Goal: Information Seeking & Learning: Learn about a topic

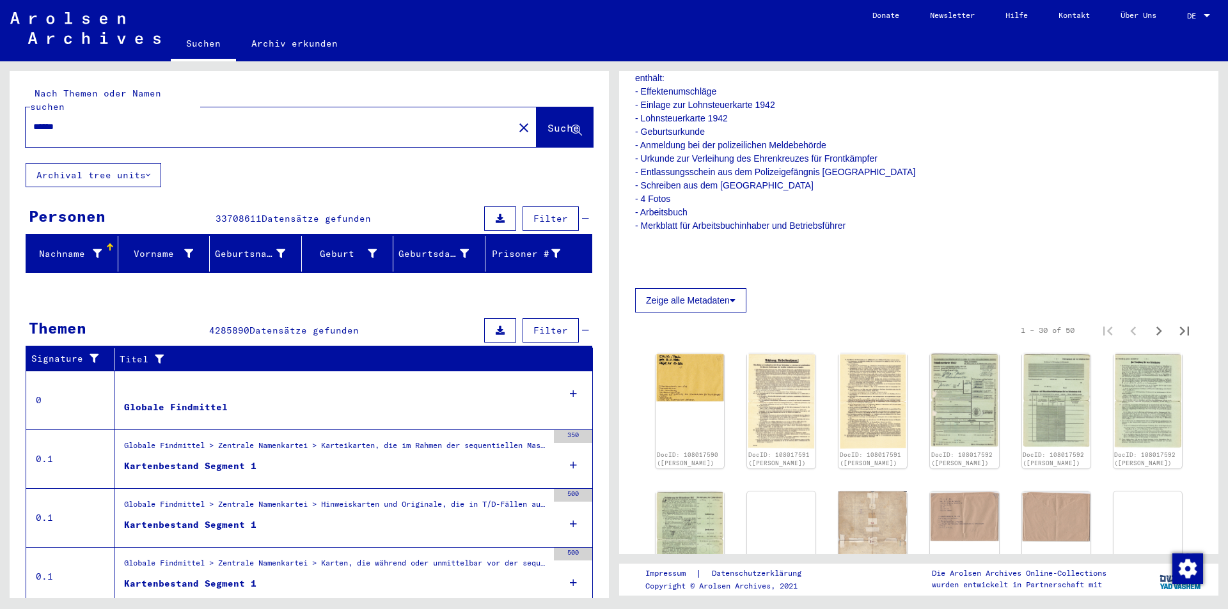
scroll to position [384, 0]
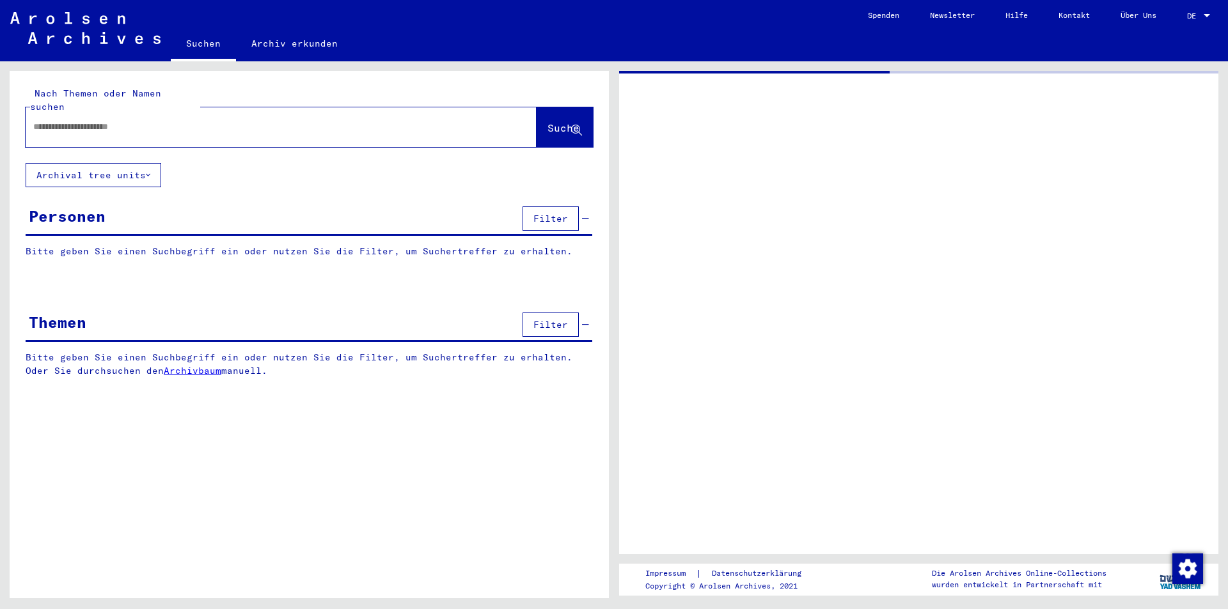
type input "******"
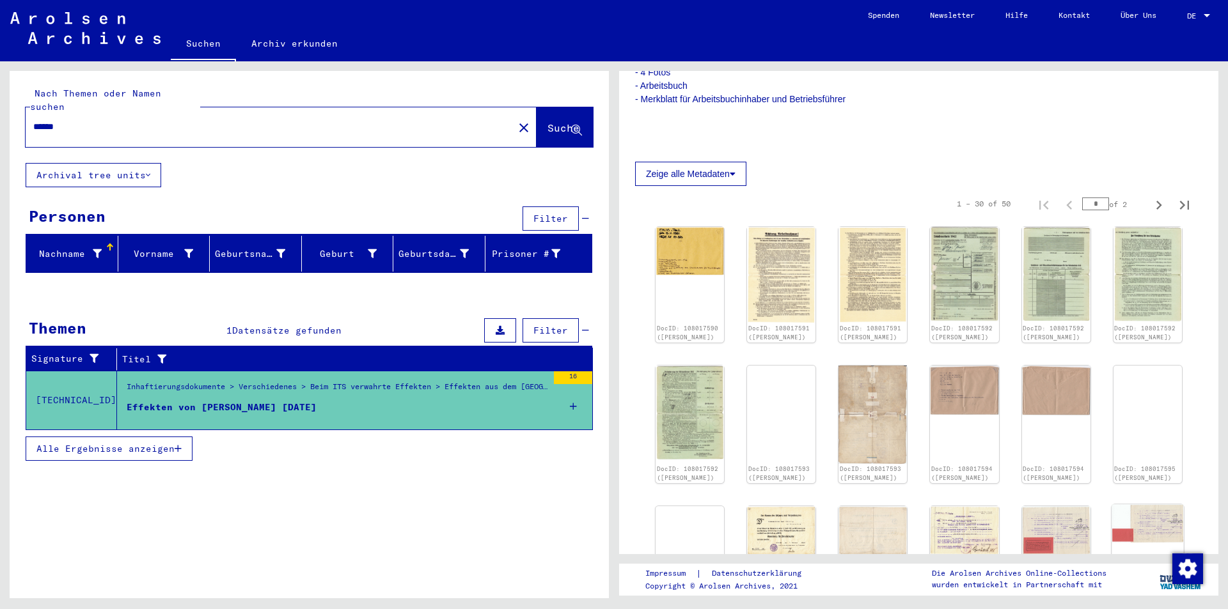
scroll to position [320, 0]
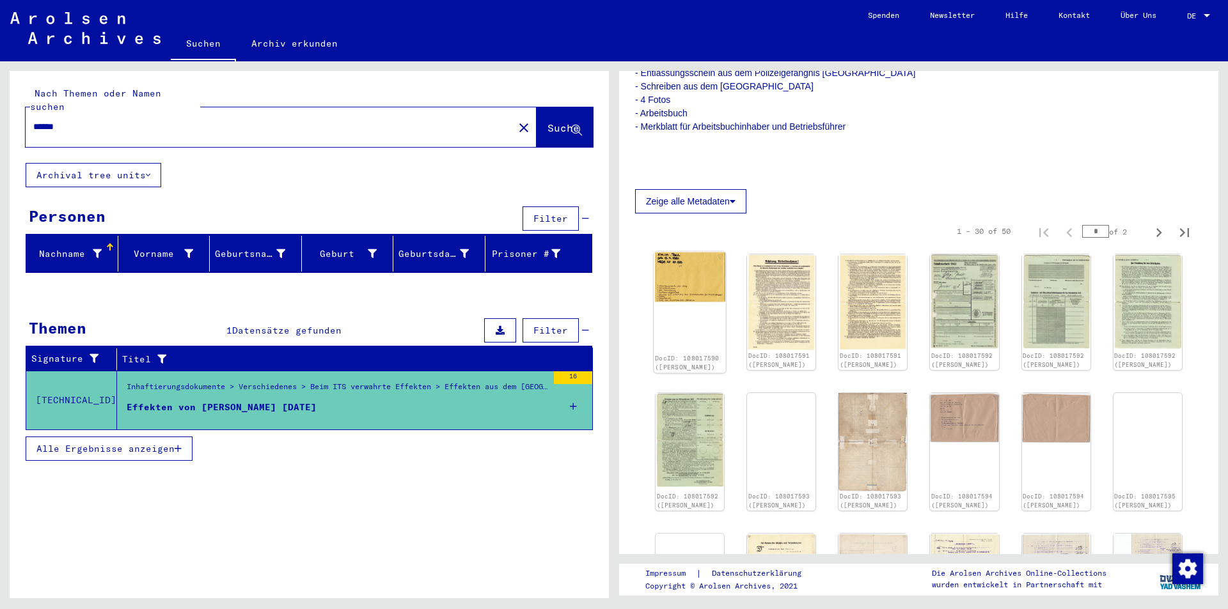
click at [706, 284] on img at bounding box center [690, 277] width 72 height 51
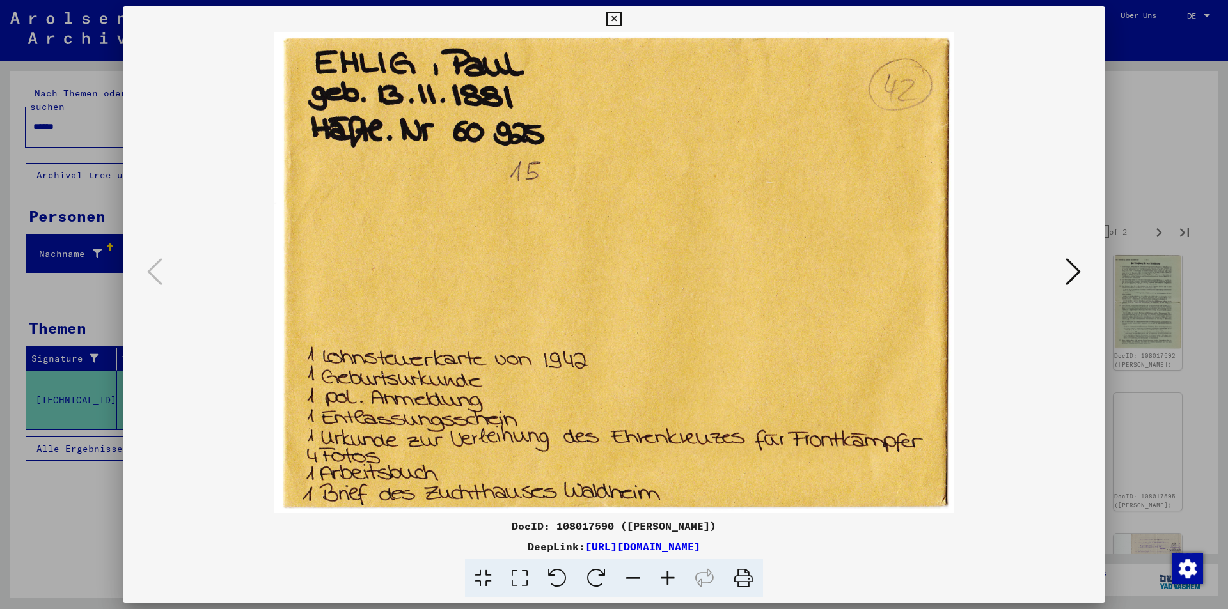
click at [1070, 271] on icon at bounding box center [1072, 271] width 15 height 31
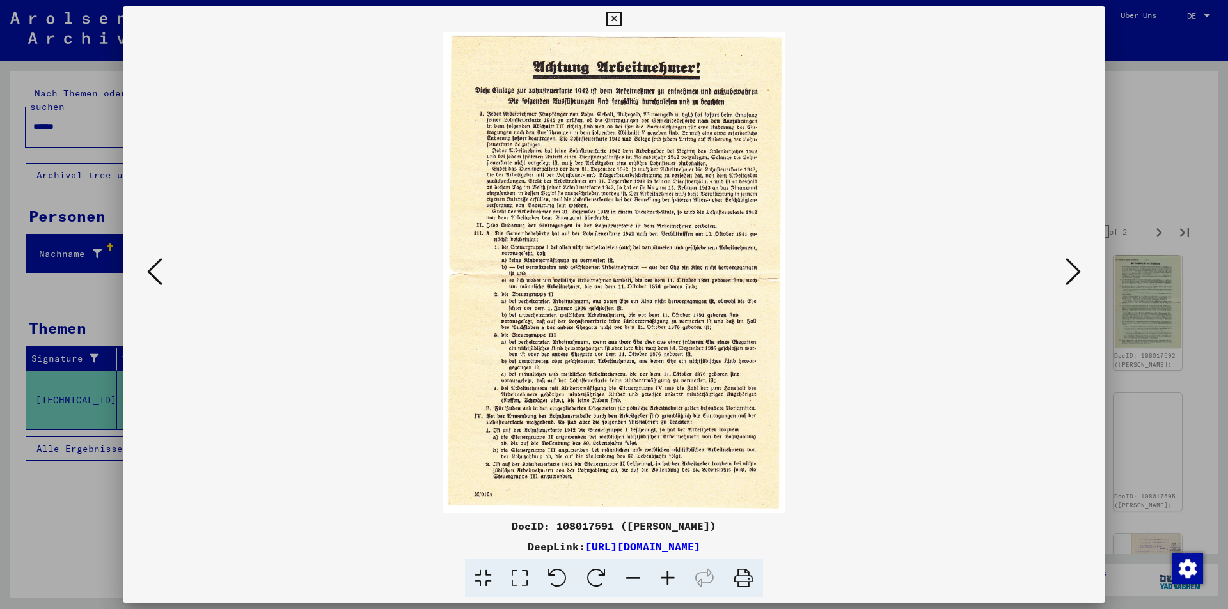
click at [1070, 271] on icon at bounding box center [1072, 271] width 15 height 31
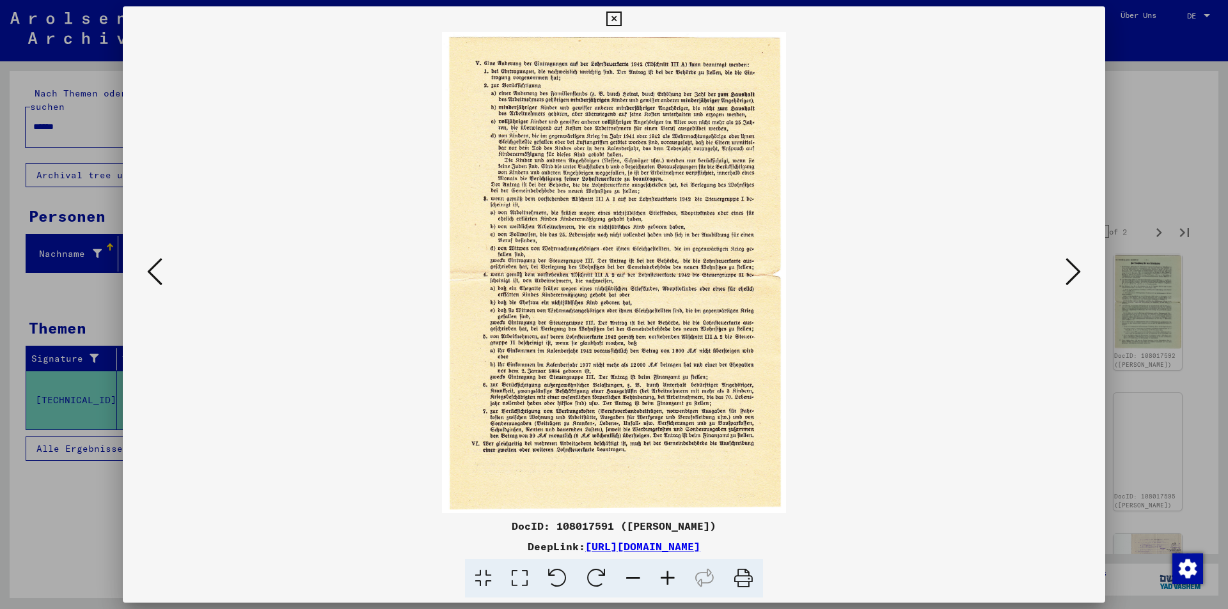
click at [1081, 261] on button at bounding box center [1073, 273] width 23 height 36
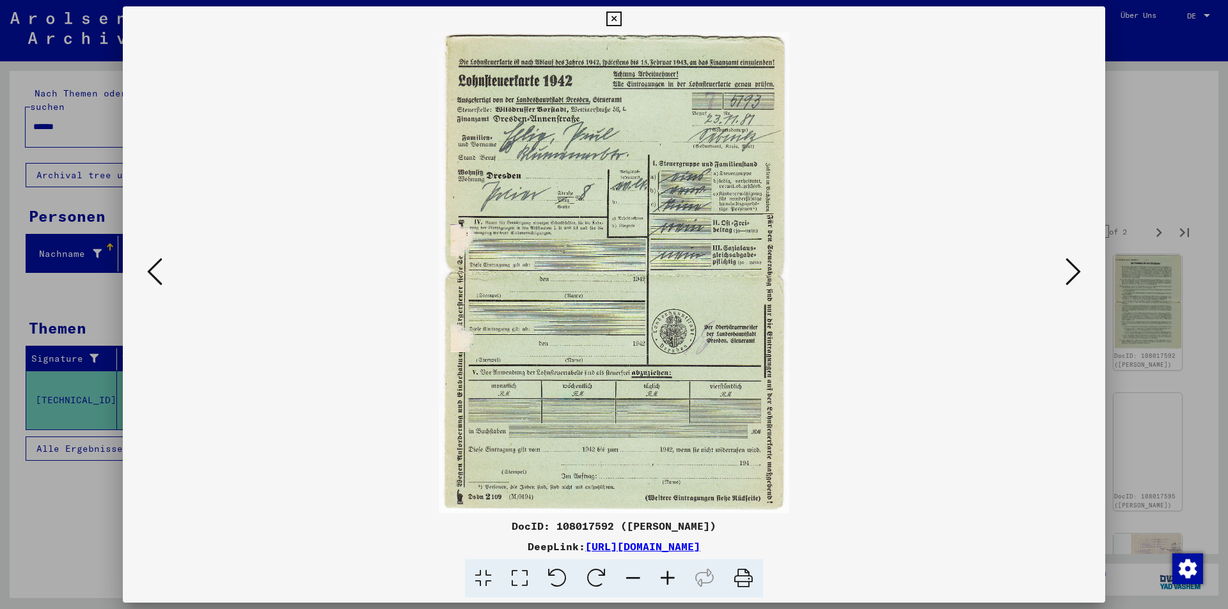
click at [1075, 266] on icon at bounding box center [1072, 271] width 15 height 31
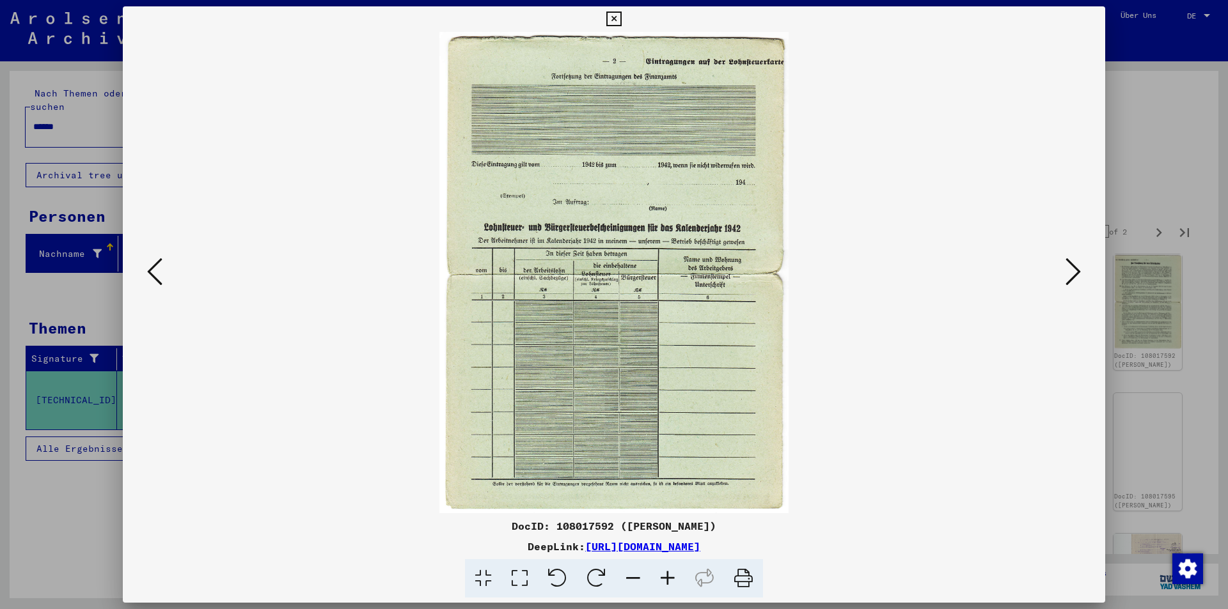
click at [1075, 266] on icon at bounding box center [1072, 271] width 15 height 31
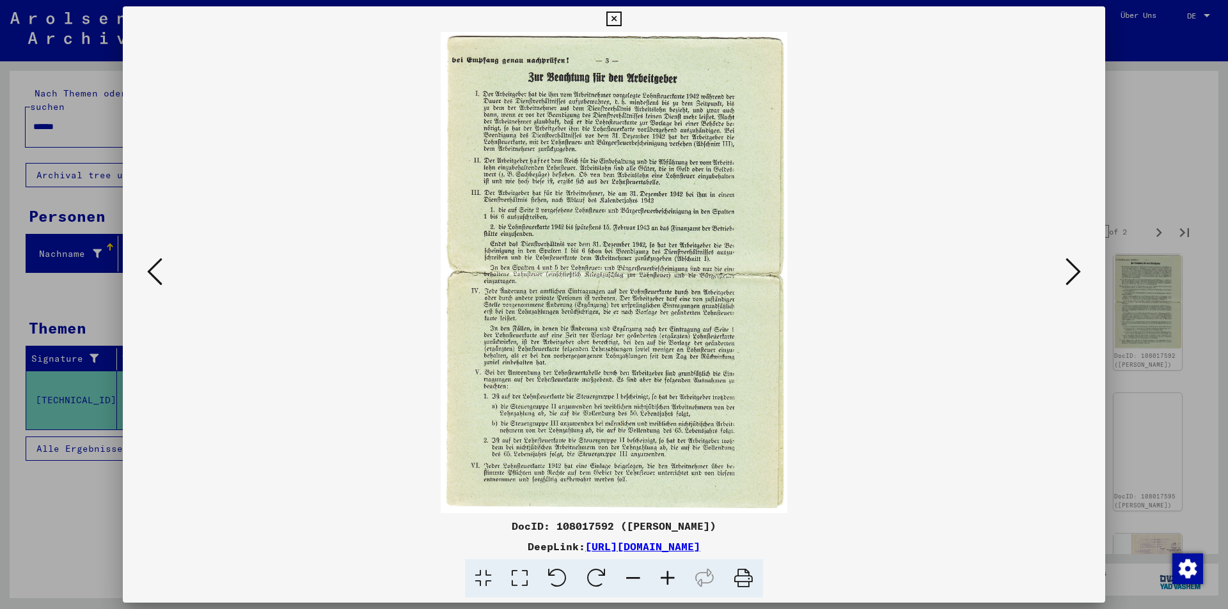
click at [1075, 267] on icon at bounding box center [1072, 271] width 15 height 31
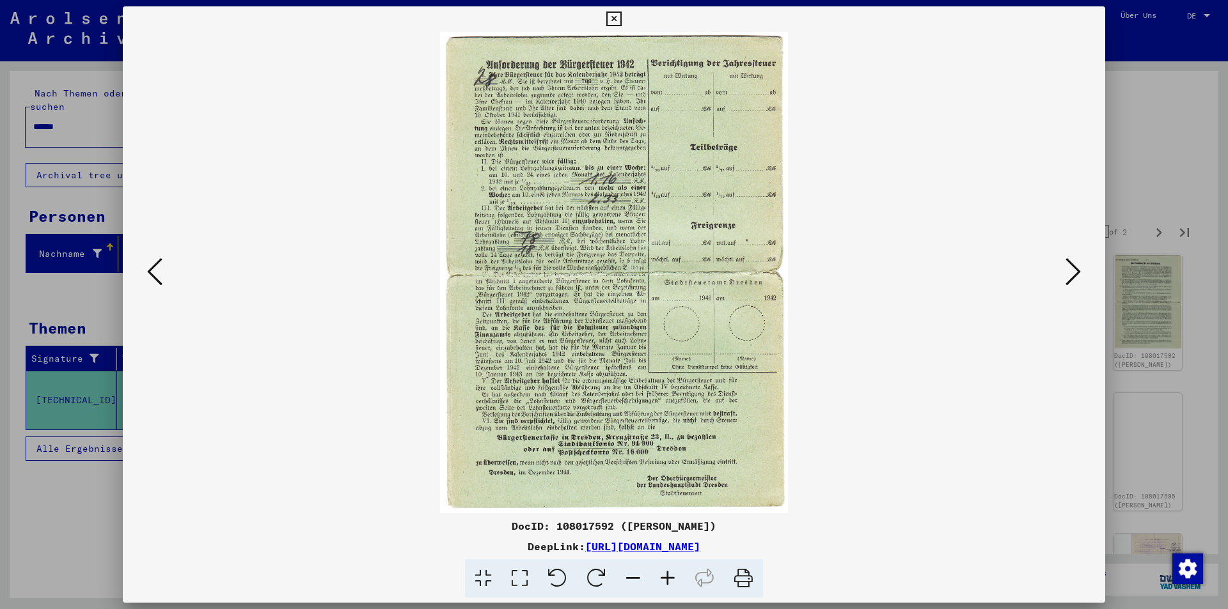
click at [1075, 267] on icon at bounding box center [1072, 271] width 15 height 31
click at [1074, 267] on icon at bounding box center [1072, 271] width 15 height 31
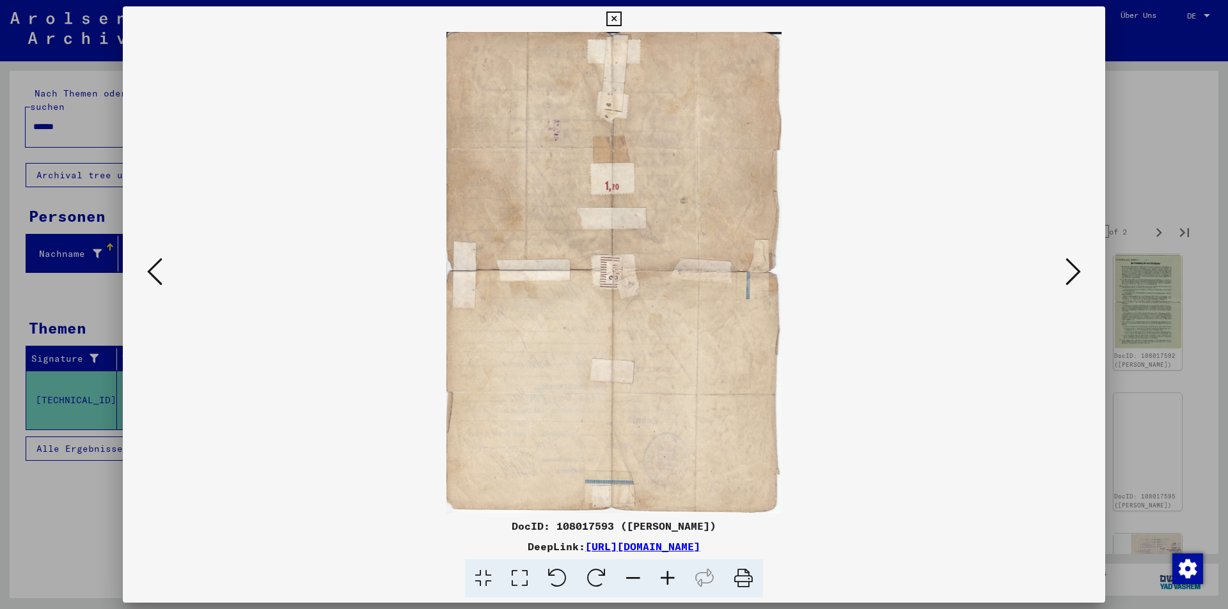
click at [1074, 267] on icon at bounding box center [1072, 271] width 15 height 31
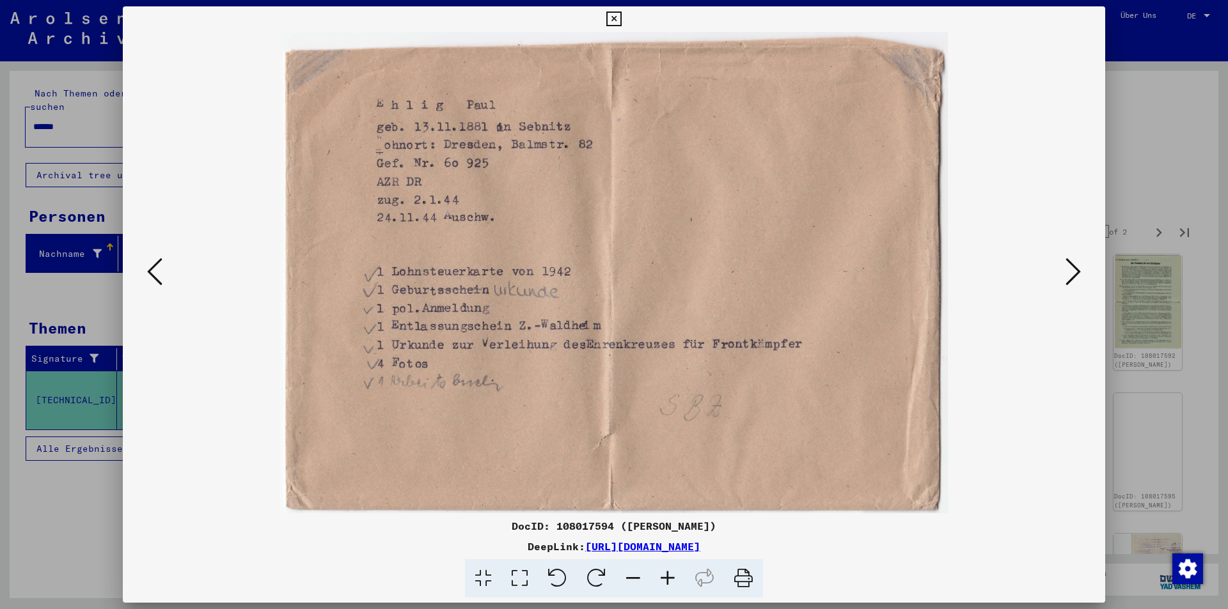
click at [1074, 267] on icon at bounding box center [1072, 271] width 15 height 31
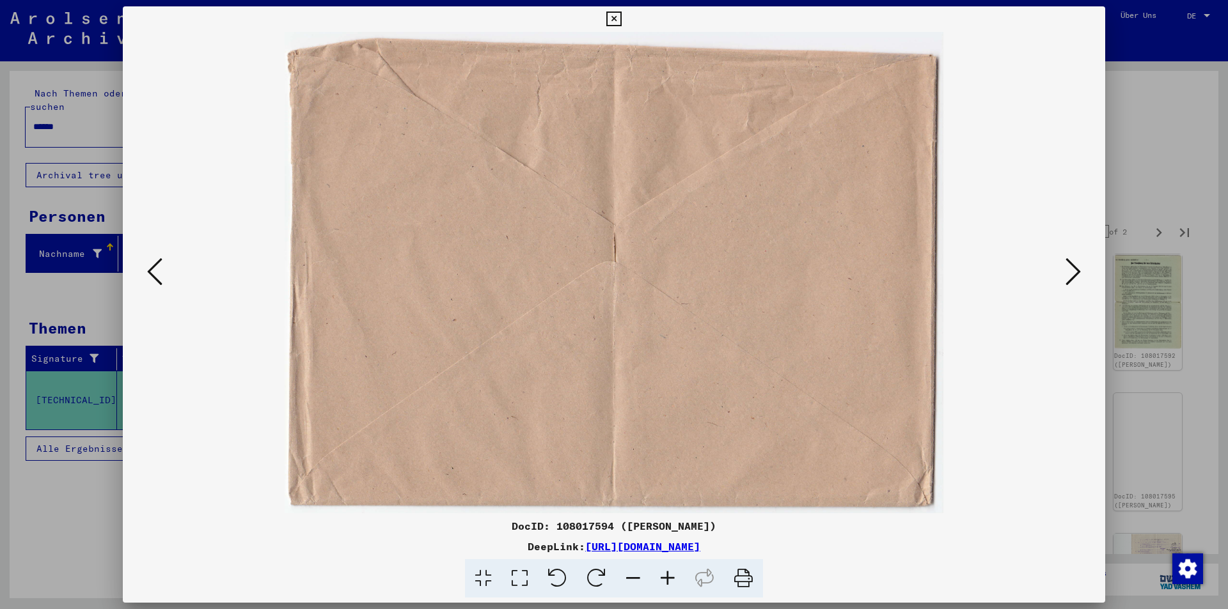
click at [1074, 267] on icon at bounding box center [1072, 271] width 15 height 31
click at [1074, 268] on icon at bounding box center [1072, 271] width 15 height 31
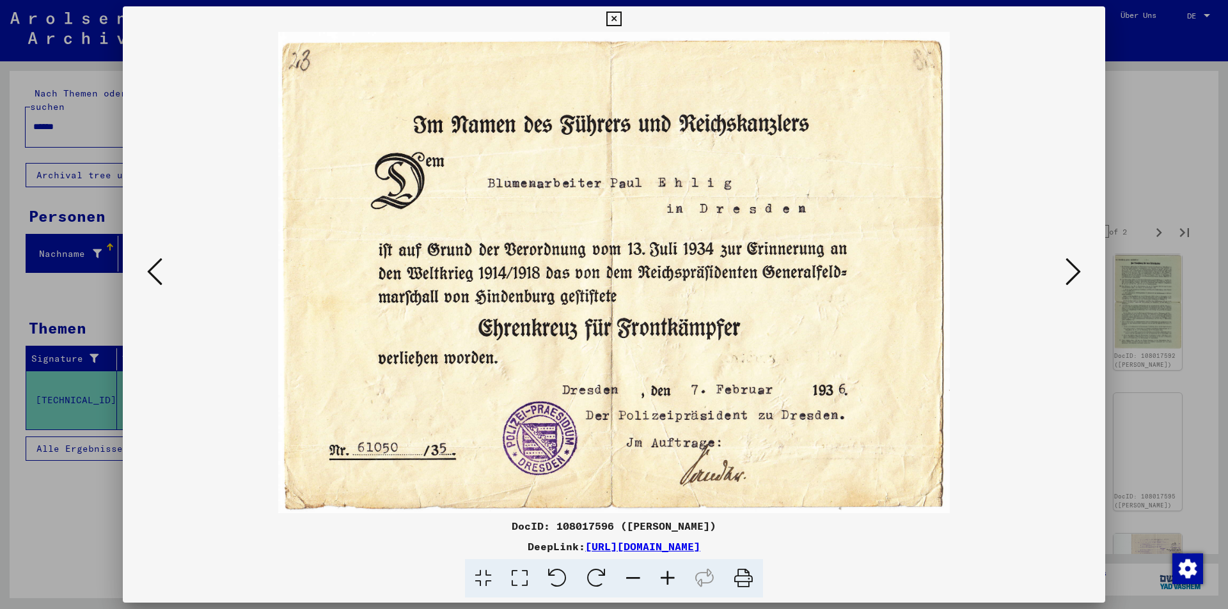
click at [1072, 268] on icon at bounding box center [1072, 271] width 15 height 31
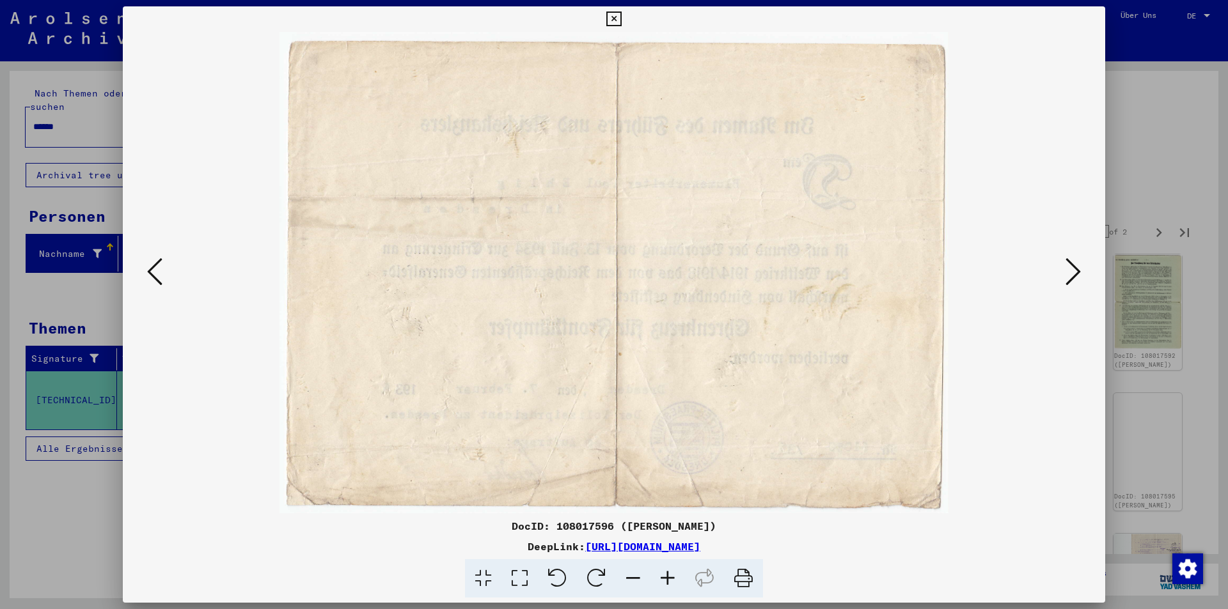
click at [1072, 268] on icon at bounding box center [1072, 271] width 15 height 31
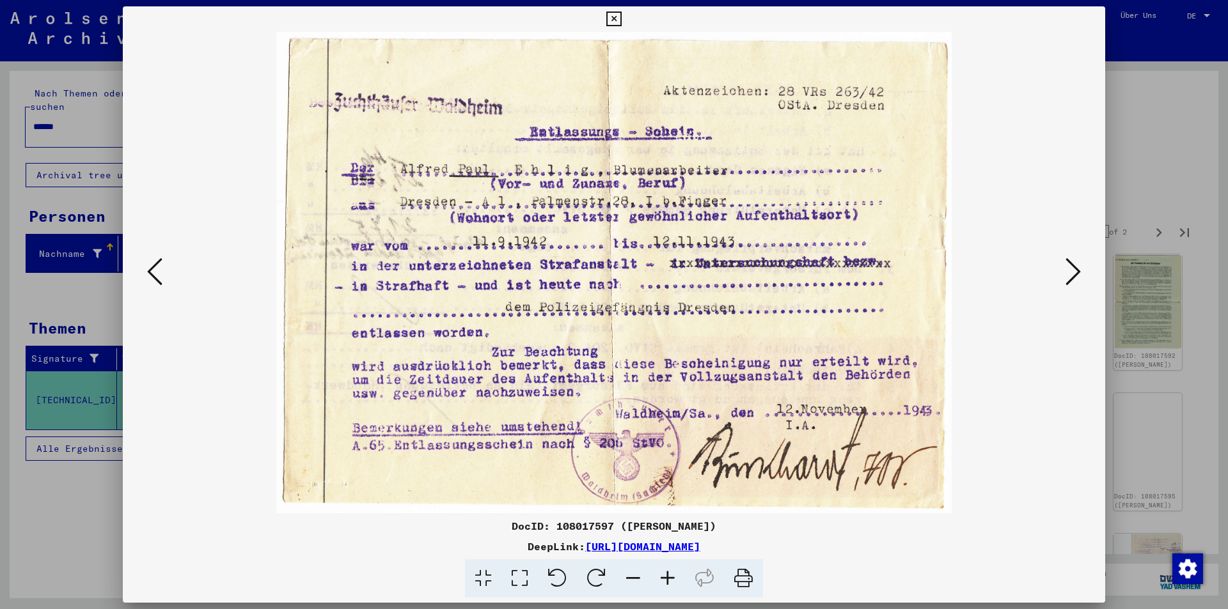
click at [1070, 269] on icon at bounding box center [1072, 271] width 15 height 31
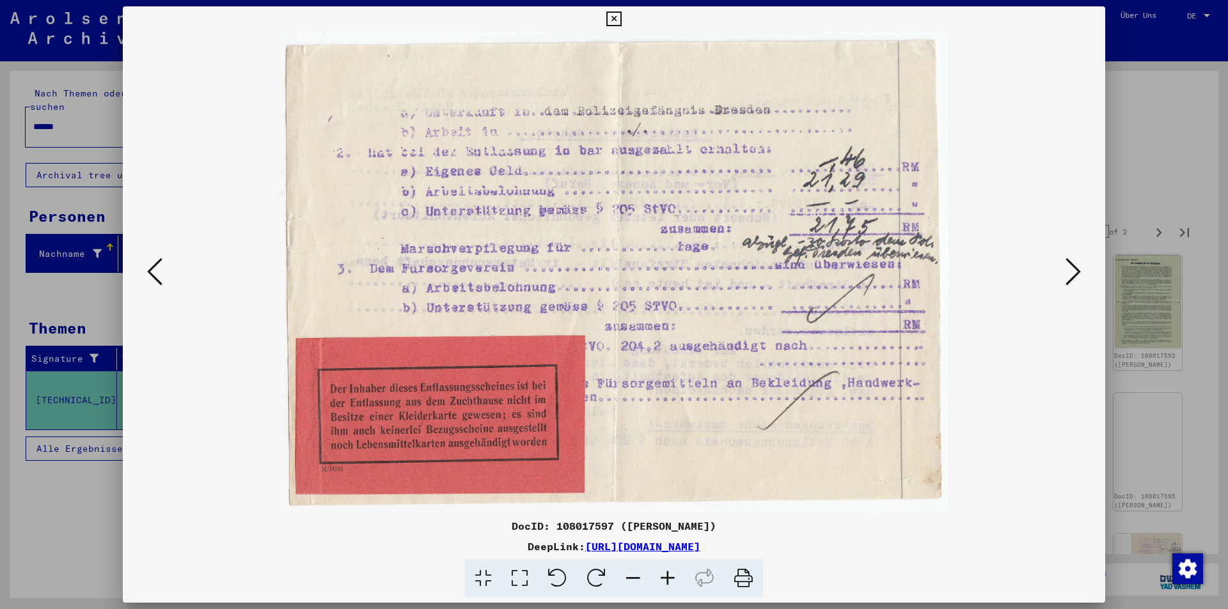
click at [1071, 269] on icon at bounding box center [1072, 271] width 15 height 31
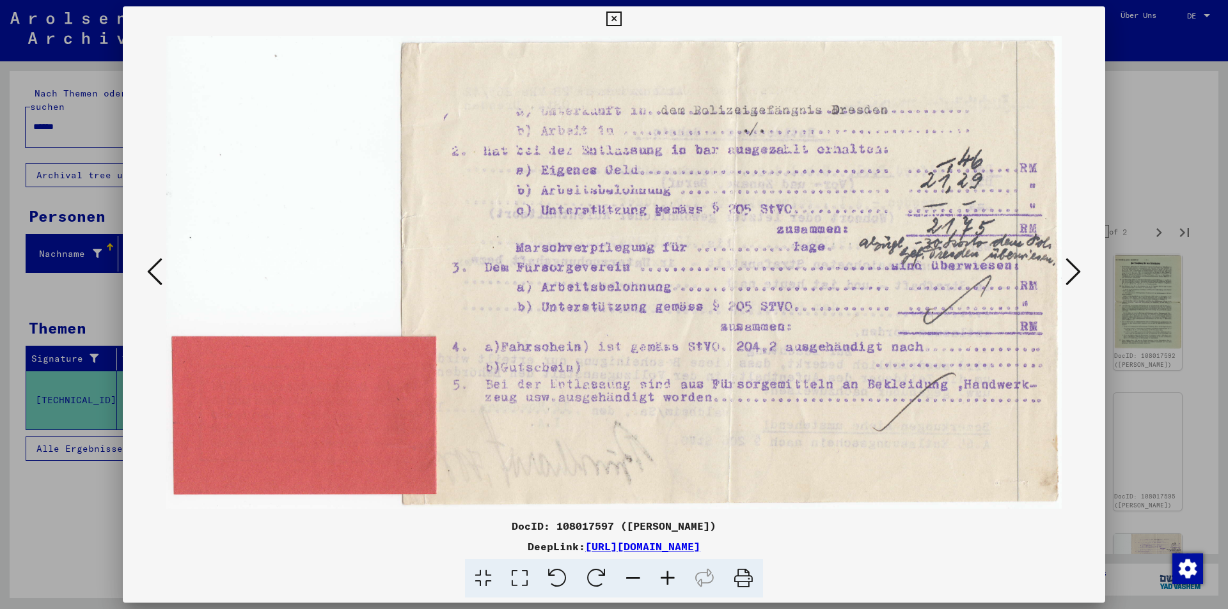
click at [1071, 269] on icon at bounding box center [1072, 271] width 15 height 31
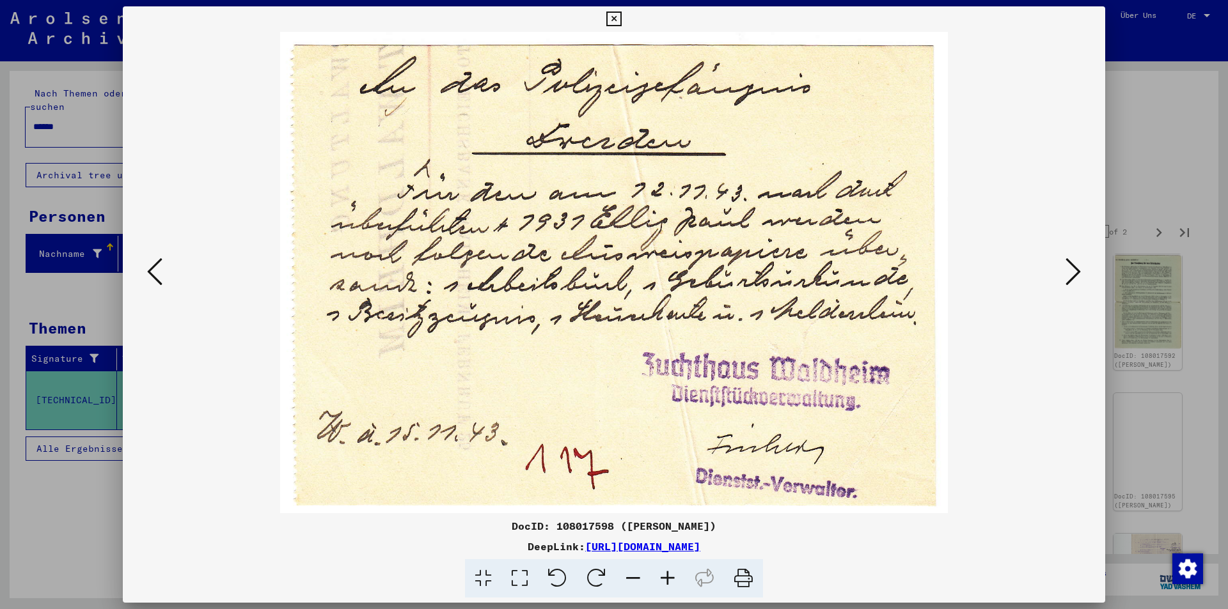
click at [1071, 269] on icon at bounding box center [1072, 271] width 15 height 31
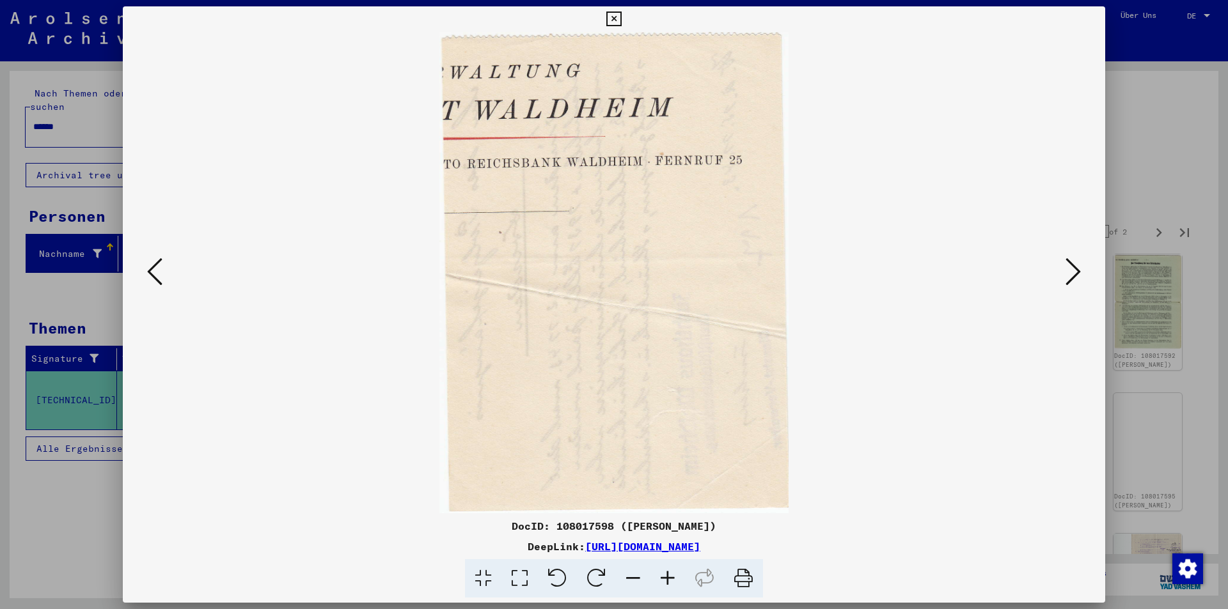
click at [1071, 269] on icon at bounding box center [1072, 271] width 15 height 31
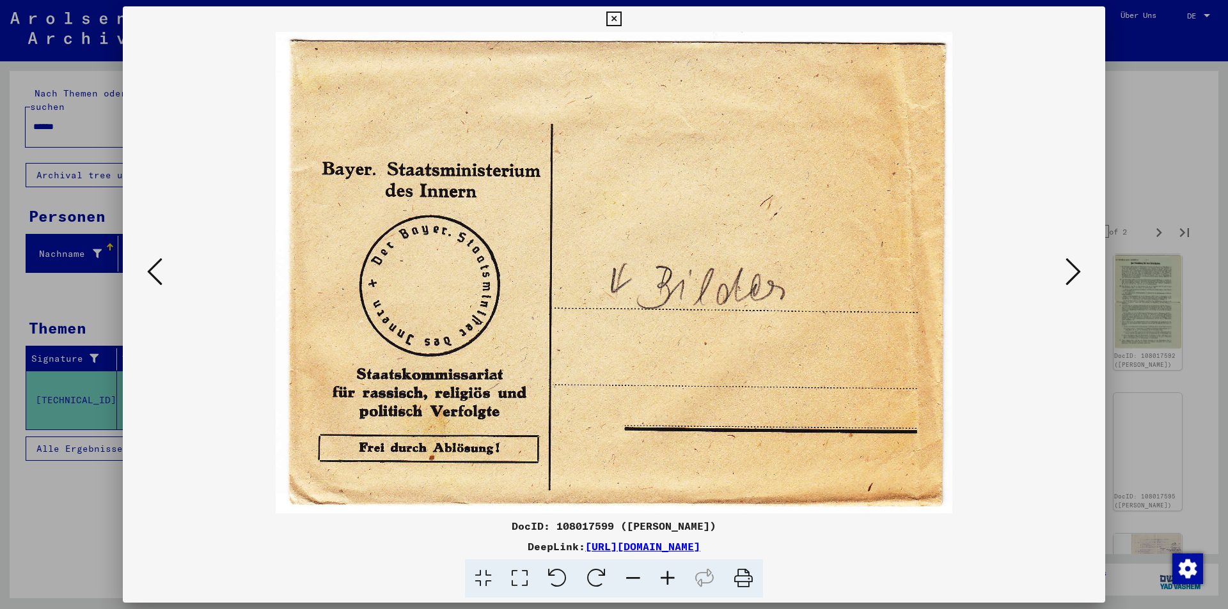
click at [1071, 269] on icon at bounding box center [1072, 271] width 15 height 31
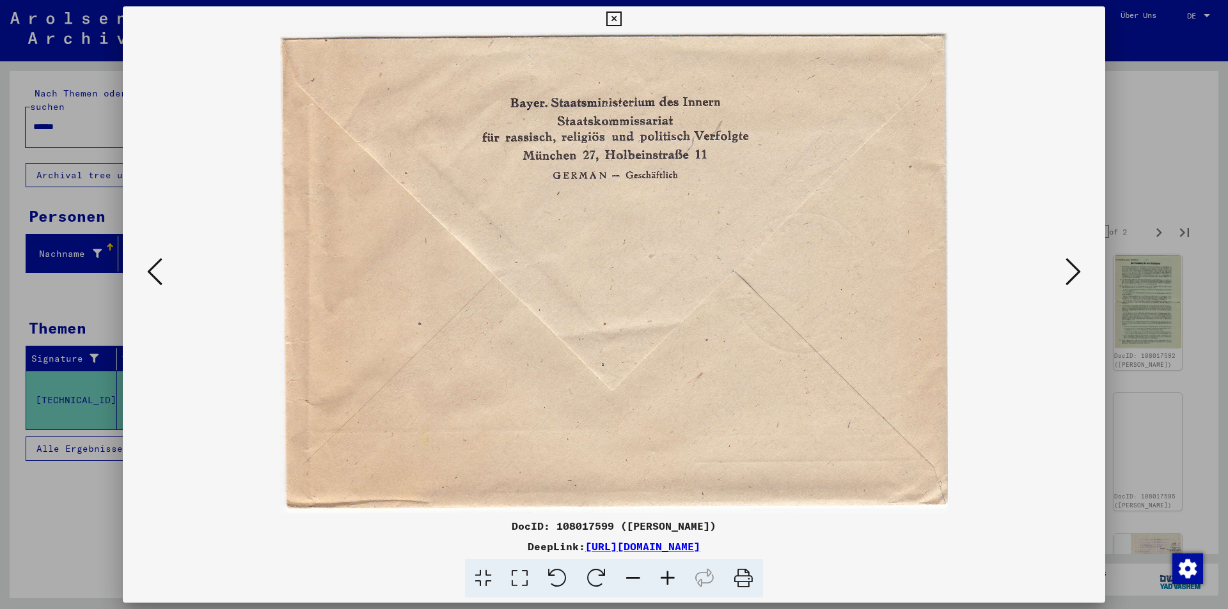
click at [1071, 269] on icon at bounding box center [1072, 271] width 15 height 31
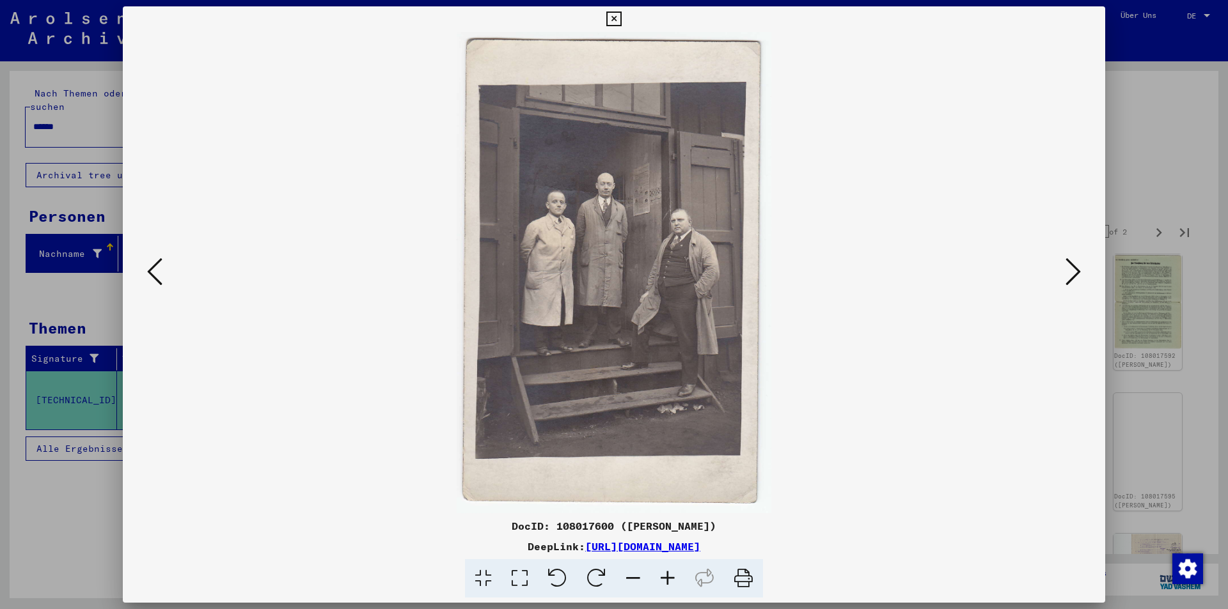
click at [1071, 269] on icon at bounding box center [1072, 271] width 15 height 31
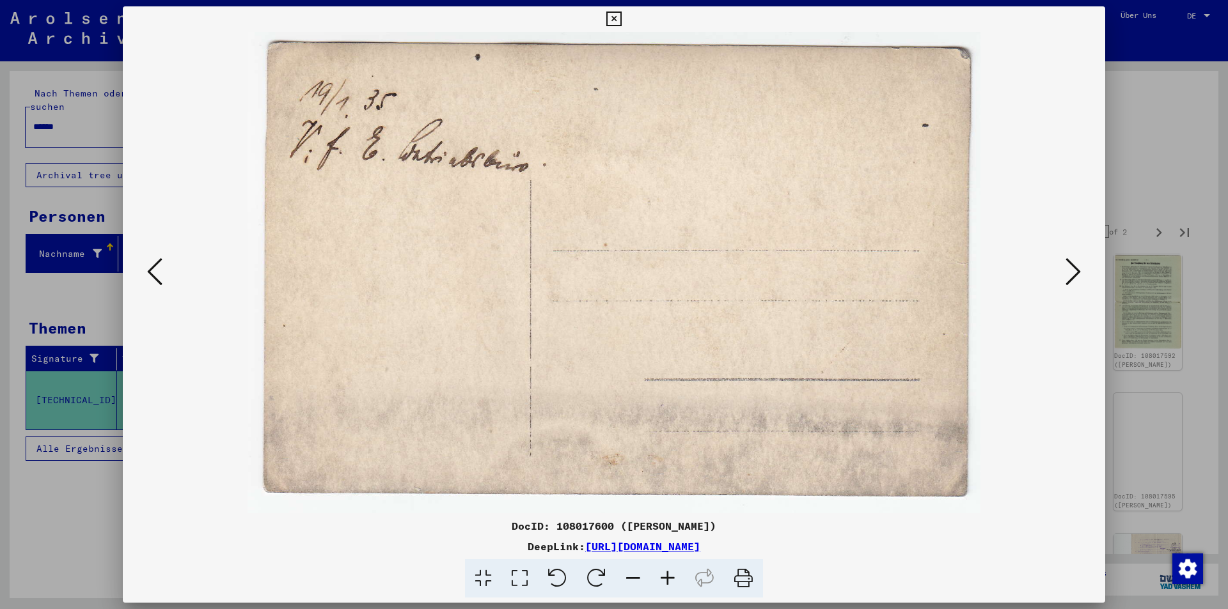
click at [1071, 269] on icon at bounding box center [1072, 271] width 15 height 31
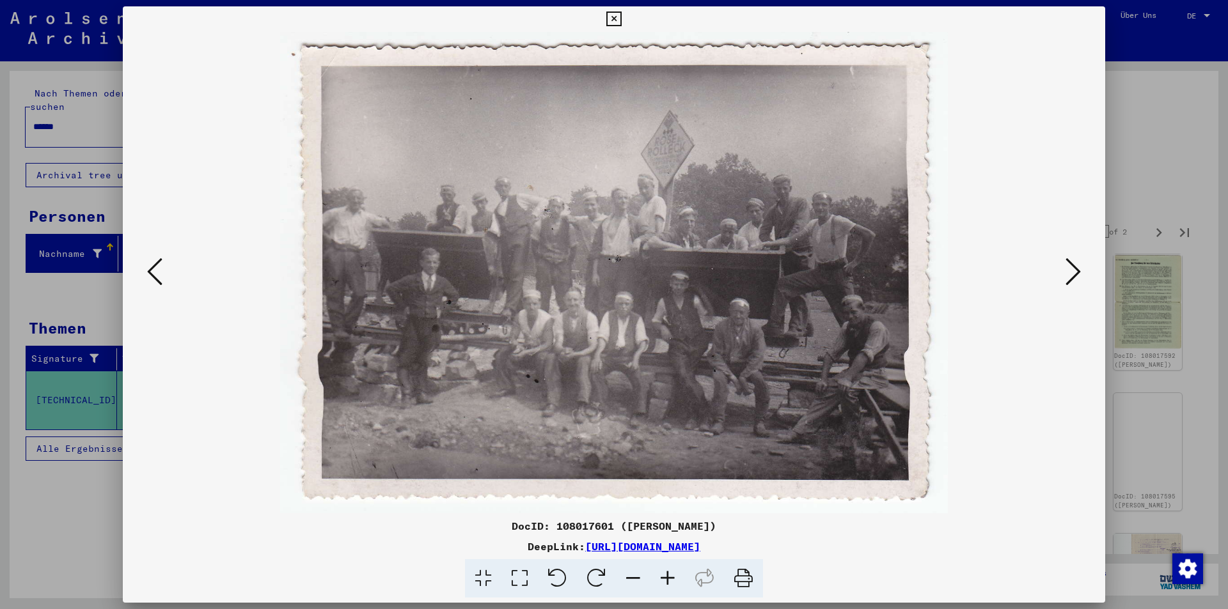
click at [1071, 269] on icon at bounding box center [1072, 271] width 15 height 31
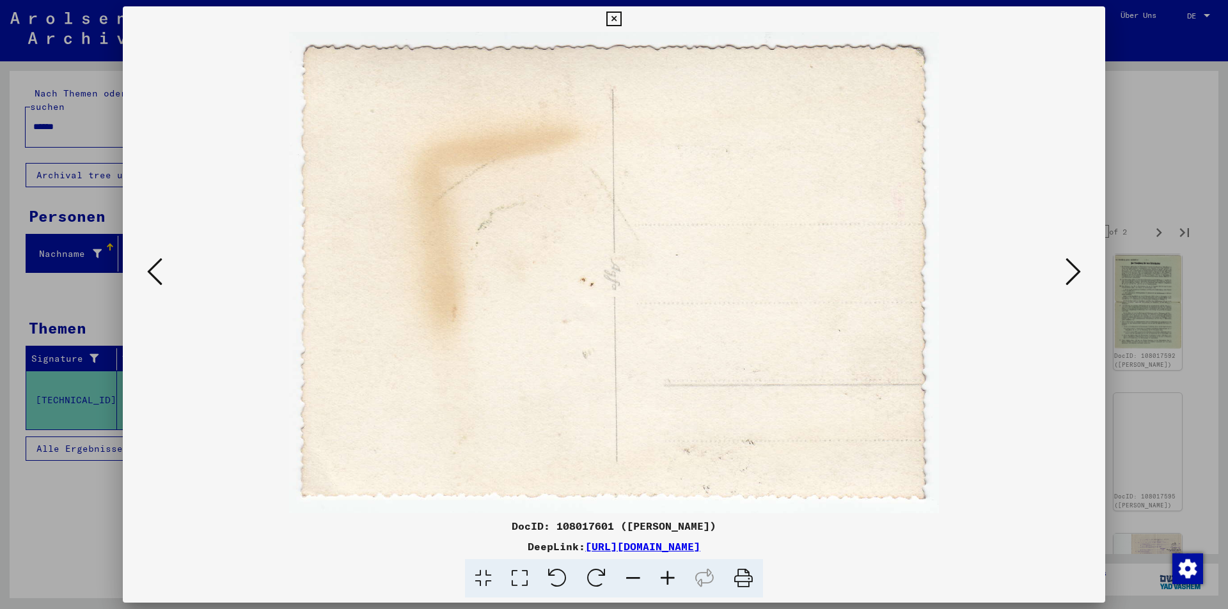
click at [1071, 269] on icon at bounding box center [1072, 271] width 15 height 31
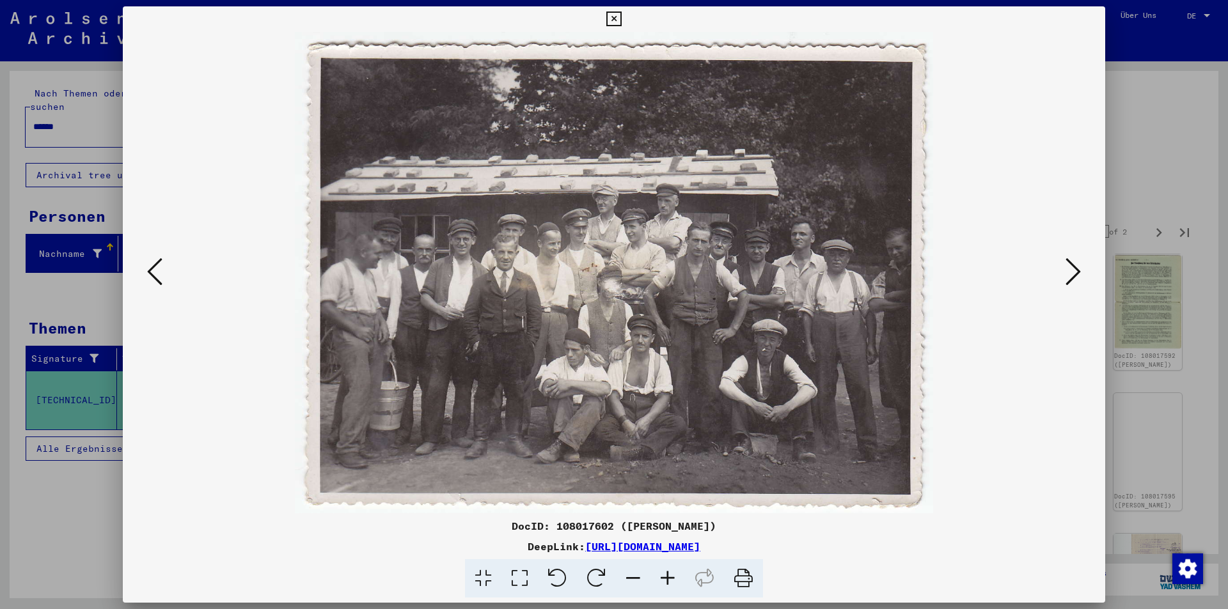
click at [1071, 269] on icon at bounding box center [1072, 271] width 15 height 31
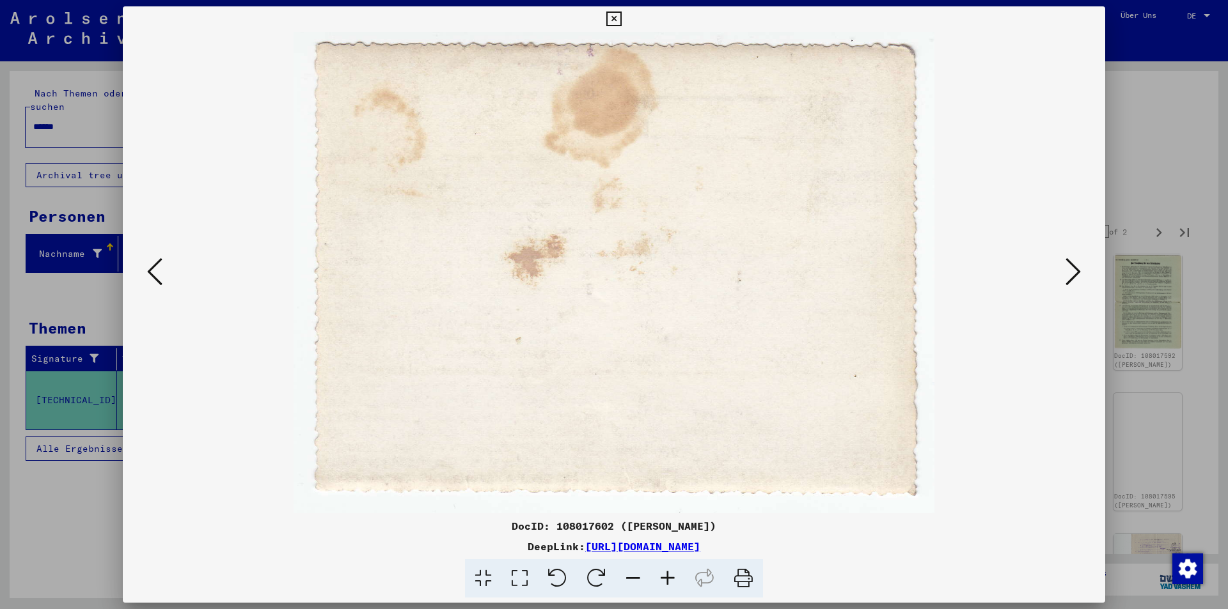
click at [1071, 269] on icon at bounding box center [1072, 271] width 15 height 31
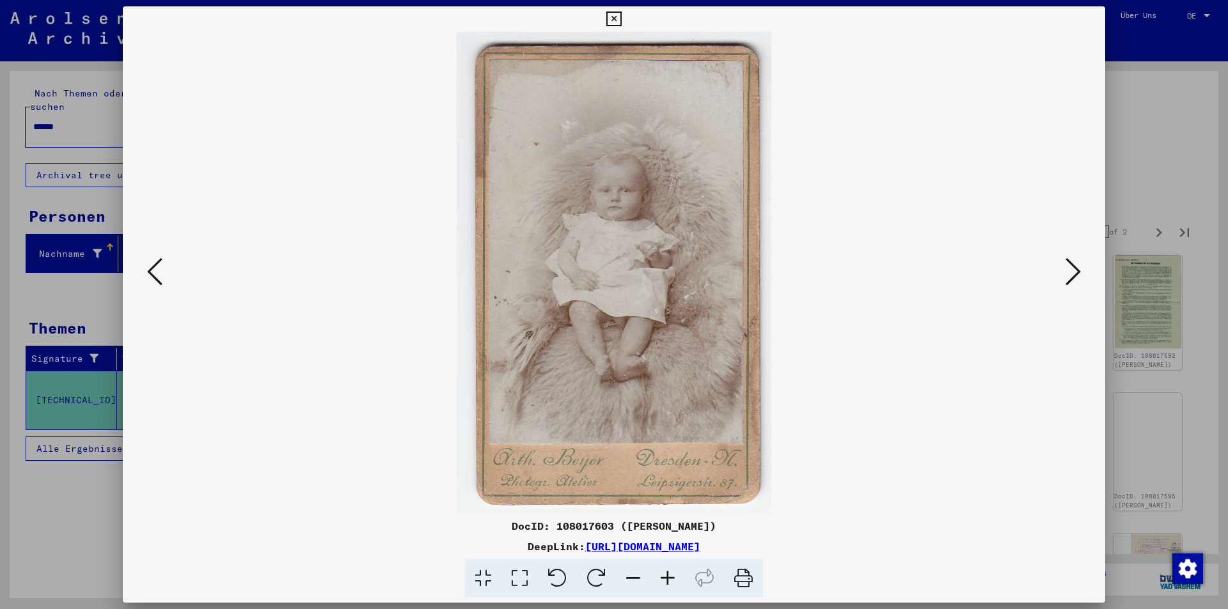
click at [1079, 272] on icon at bounding box center [1072, 271] width 15 height 31
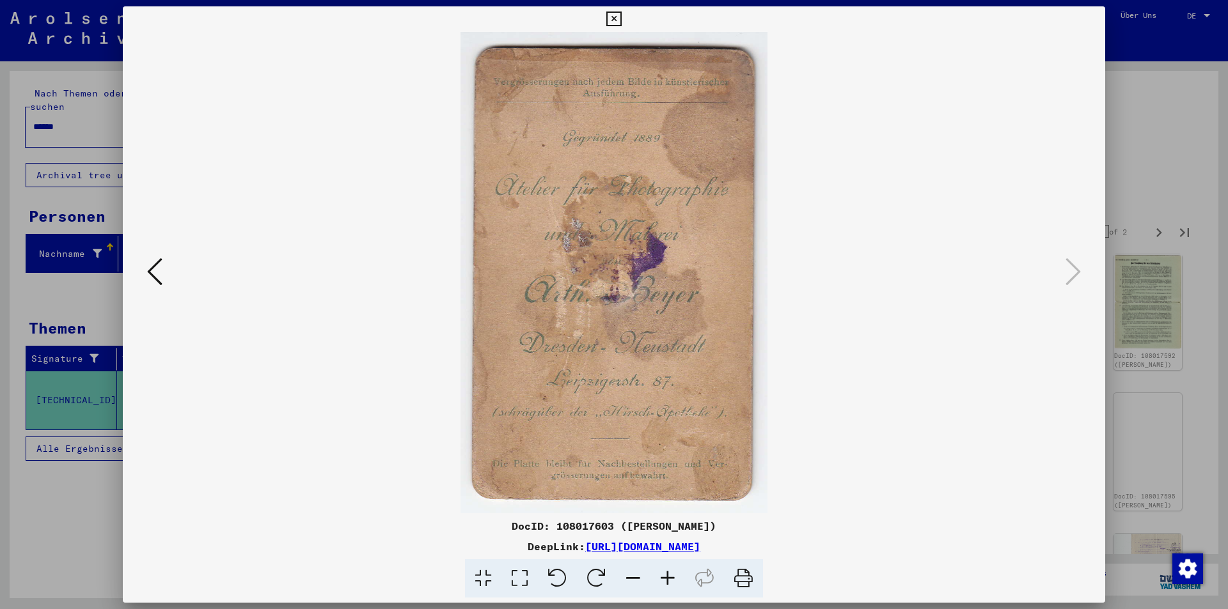
click at [615, 17] on icon at bounding box center [613, 19] width 15 height 15
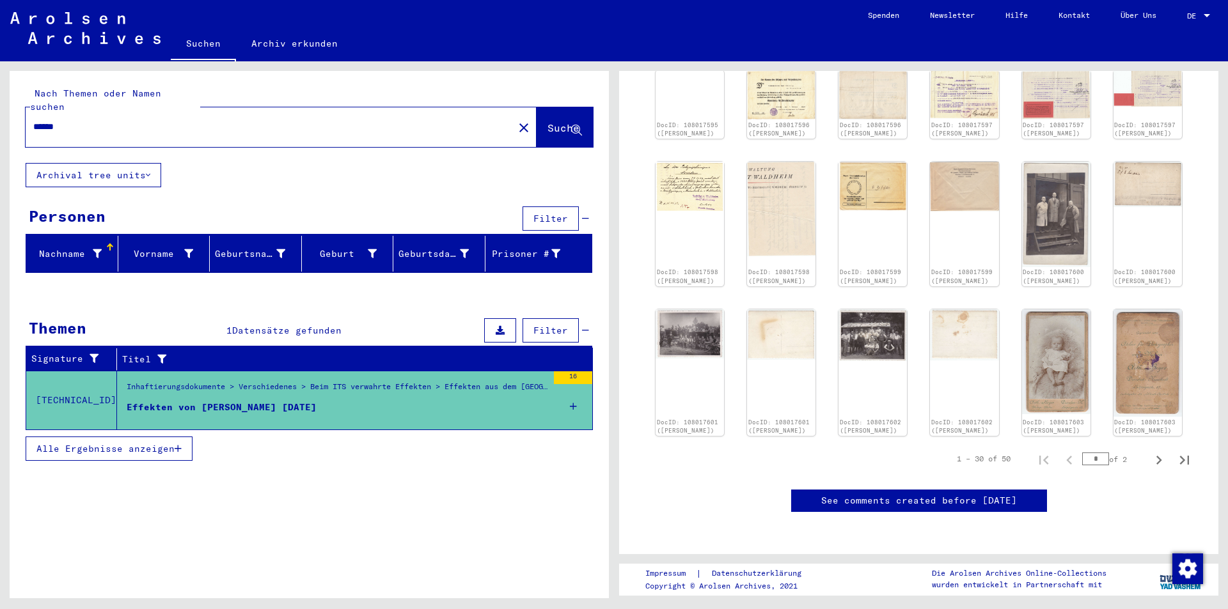
scroll to position [1023, 0]
click at [1150, 451] on icon "Next page" at bounding box center [1159, 460] width 18 height 18
type input "*"
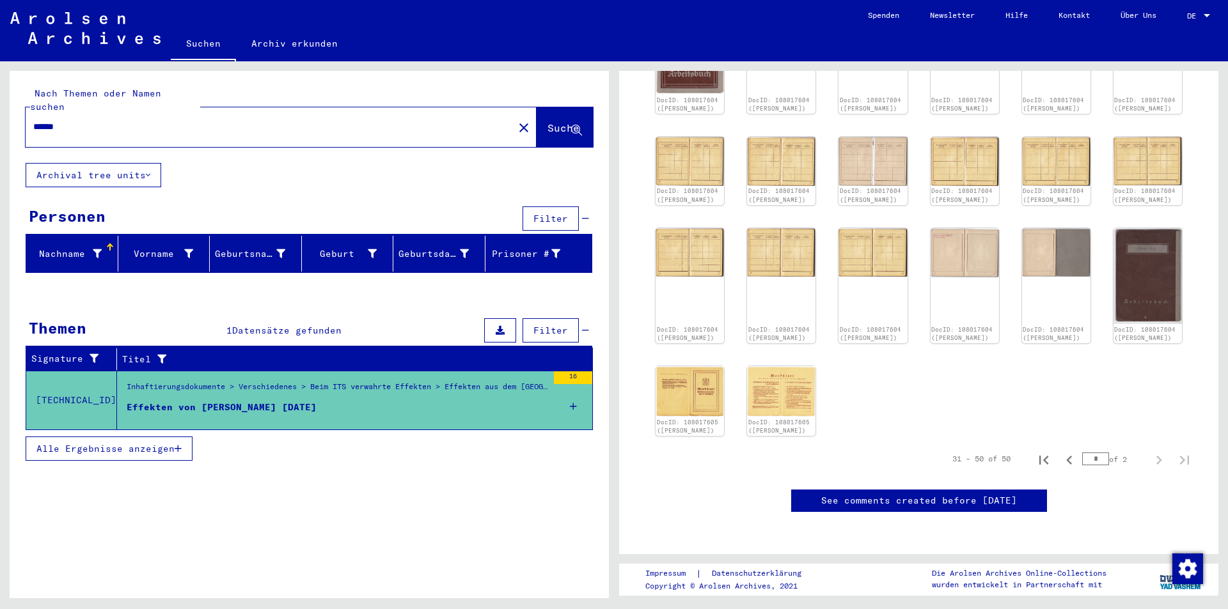
scroll to position [849, 0]
